Goal: Transaction & Acquisition: Book appointment/travel/reservation

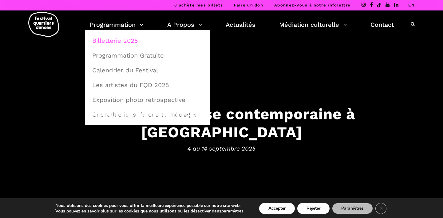
click at [120, 44] on link "Billetterie 2025" at bounding box center [147, 40] width 118 height 14
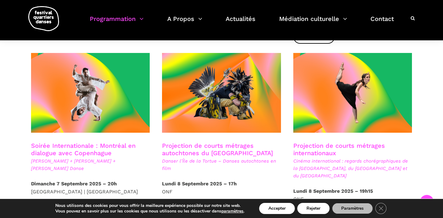
scroll to position [326, 0]
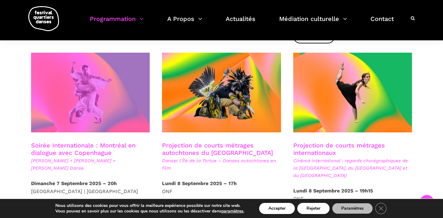
click at [80, 116] on span at bounding box center [90, 93] width 119 height 80
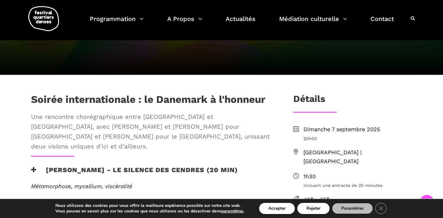
scroll to position [130, 0]
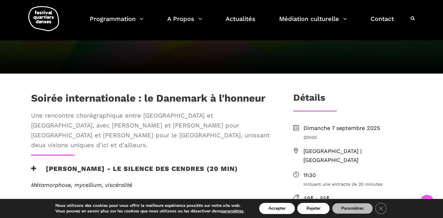
click at [272, 208] on button "Accepter" at bounding box center [277, 207] width 36 height 11
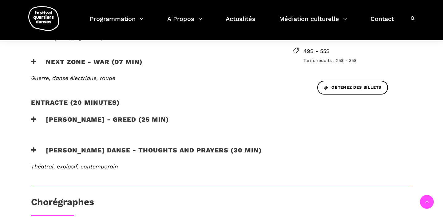
scroll to position [285, 0]
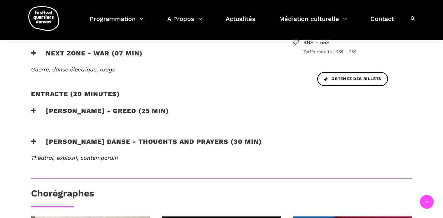
click at [34, 138] on icon at bounding box center [34, 141] width 6 height 6
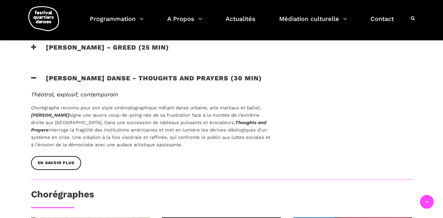
scroll to position [349, 0]
click at [62, 156] on link "En savoir plus" at bounding box center [56, 163] width 50 height 14
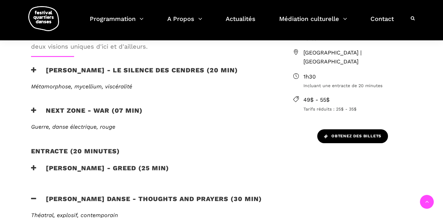
scroll to position [227, 0]
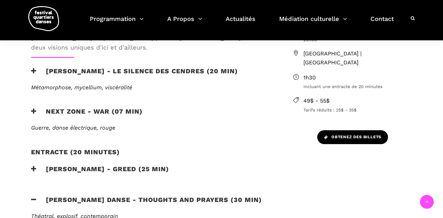
click at [361, 134] on span "Obtenez des billets" at bounding box center [352, 137] width 57 height 6
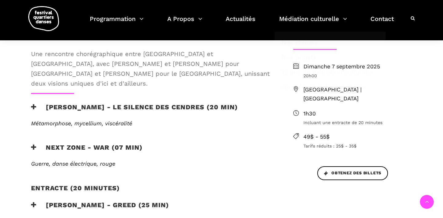
scroll to position [189, 0]
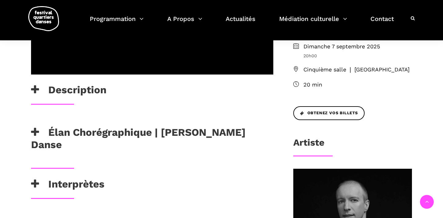
scroll to position [218, 0]
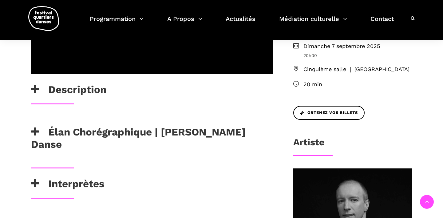
click at [56, 177] on h3 "Interprètes" at bounding box center [67, 184] width 73 height 15
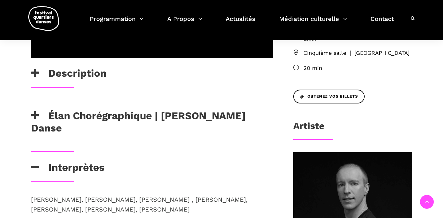
scroll to position [234, 0]
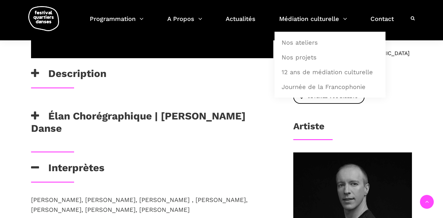
click at [224, 139] on div "Thoughts and Prayers est une nouvelle création développée dans le cadre de l’Él…" at bounding box center [152, 145] width 254 height 12
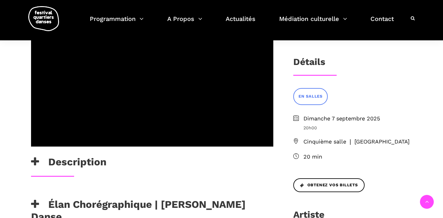
scroll to position [146, 0]
